Goal: Task Accomplishment & Management: Use online tool/utility

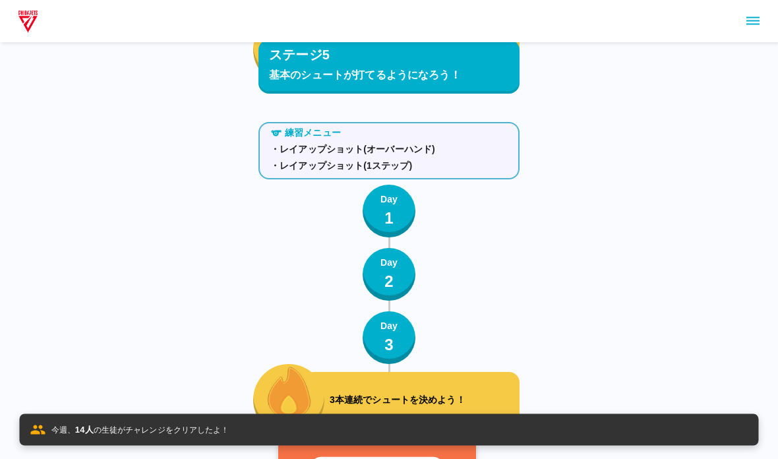
scroll to position [6737, 0]
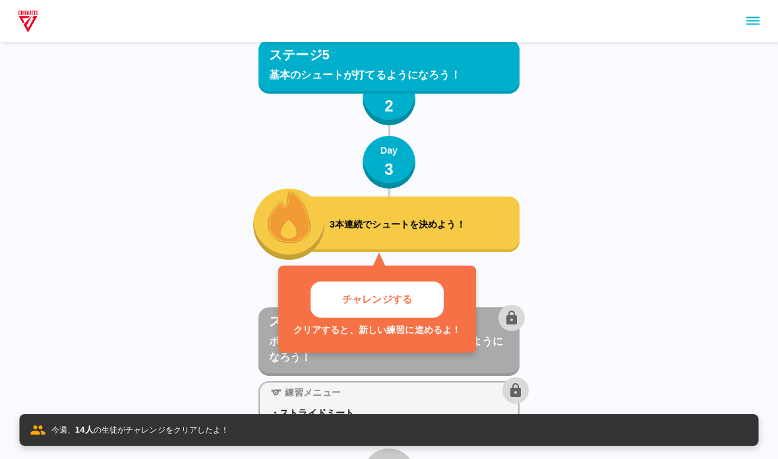
click at [346, 313] on button "チャレンジする" at bounding box center [377, 300] width 133 height 36
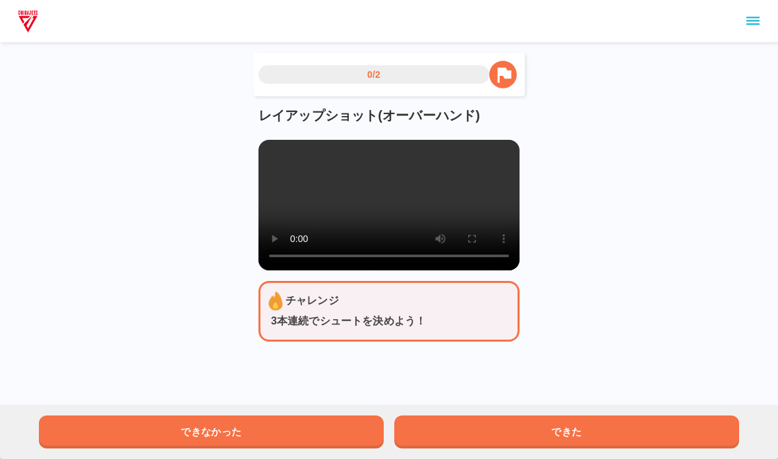
click at [304, 237] on video at bounding box center [389, 205] width 261 height 131
click at [459, 244] on video at bounding box center [389, 205] width 261 height 131
click at [402, 216] on video at bounding box center [389, 205] width 261 height 131
click at [367, 208] on video at bounding box center [389, 205] width 261 height 131
click at [375, 218] on video at bounding box center [389, 205] width 261 height 131
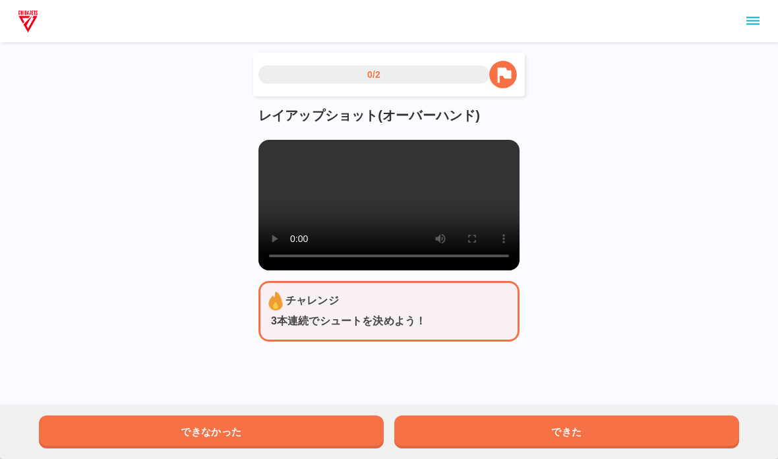
click at [312, 182] on video at bounding box center [389, 205] width 261 height 131
click at [465, 263] on video at bounding box center [389, 205] width 261 height 131
click at [347, 212] on video at bounding box center [389, 205] width 261 height 131
click at [343, 204] on video at bounding box center [389, 205] width 261 height 131
click at [481, 216] on video at bounding box center [389, 205] width 261 height 131
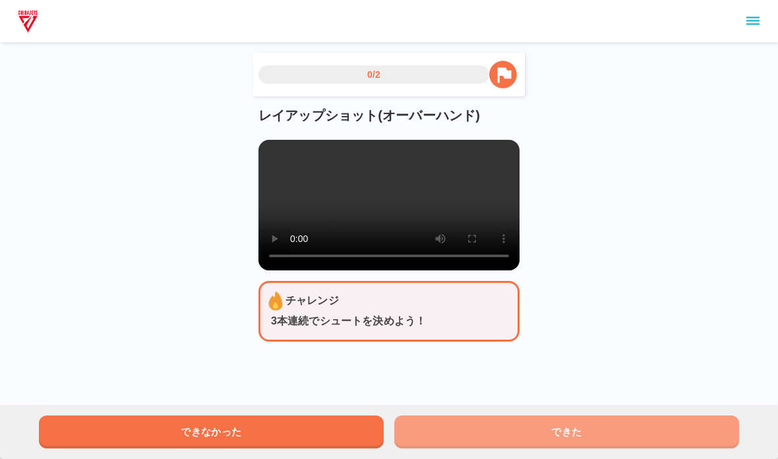
click at [554, 438] on button "できた" at bounding box center [566, 432] width 345 height 33
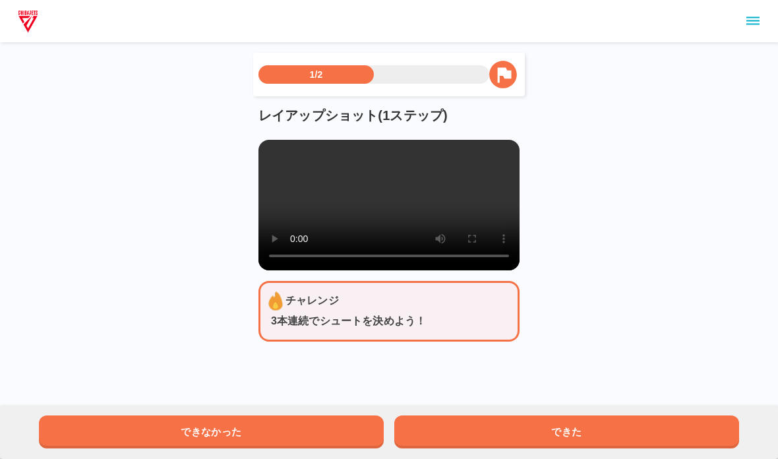
click at [384, 222] on video at bounding box center [389, 205] width 261 height 131
click at [314, 186] on video at bounding box center [389, 205] width 261 height 131
click at [707, 425] on button "できた" at bounding box center [566, 432] width 345 height 33
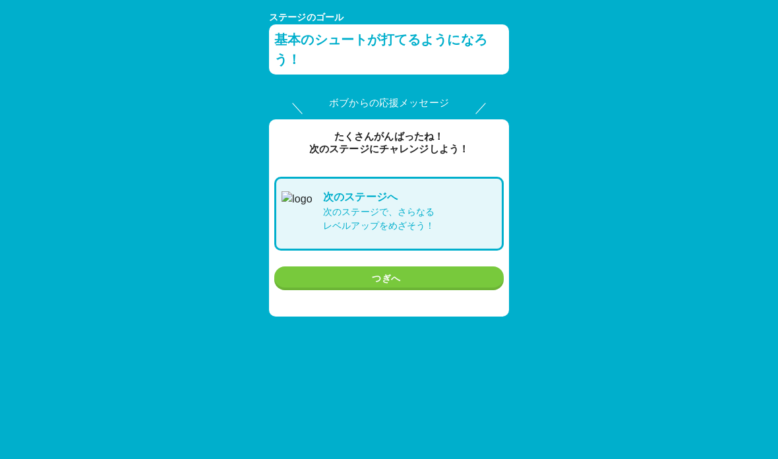
click at [376, 280] on button "つぎへ" at bounding box center [389, 278] width 230 height 24
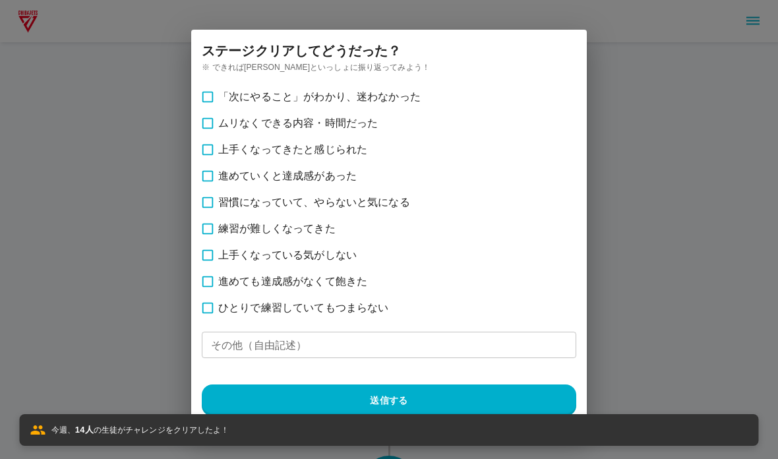
scroll to position [6979, 0]
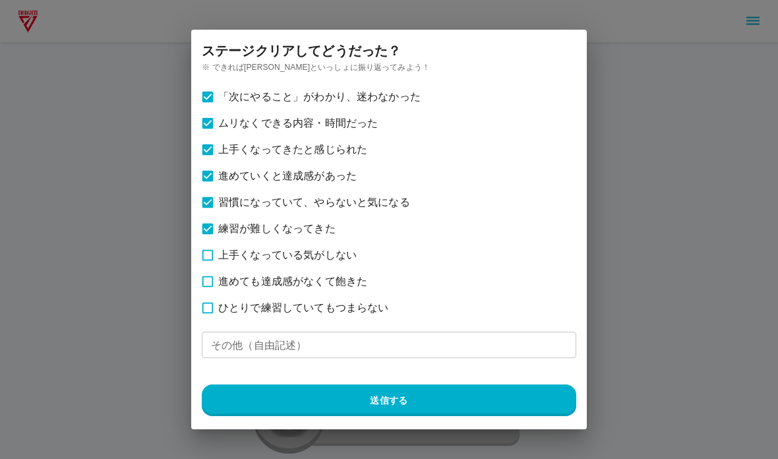
click at [350, 395] on button "送信する" at bounding box center [389, 401] width 375 height 32
